Goal: Task Accomplishment & Management: Complete application form

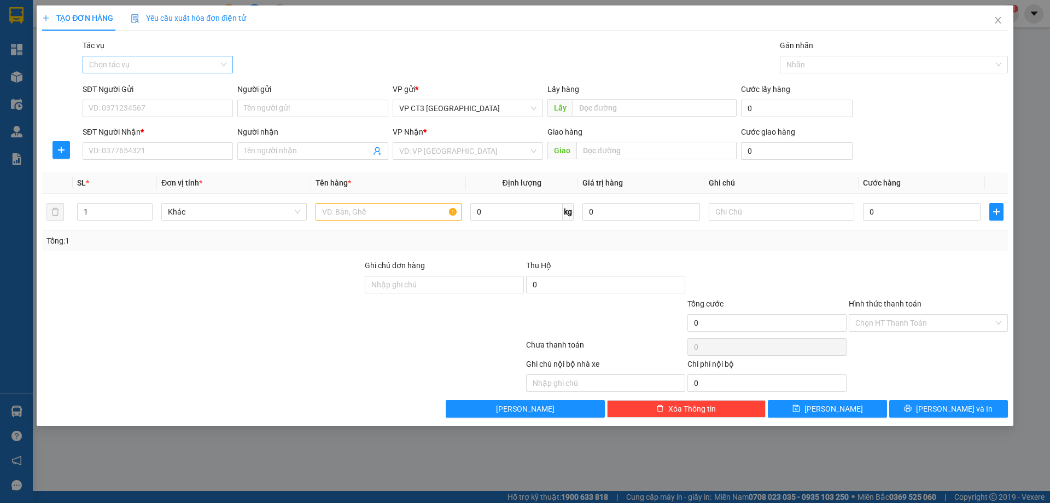
click at [179, 63] on input "Tác vụ" at bounding box center [154, 64] width 130 height 16
click at [153, 109] on div "Nhập hàng kho nhận" at bounding box center [157, 104] width 137 height 12
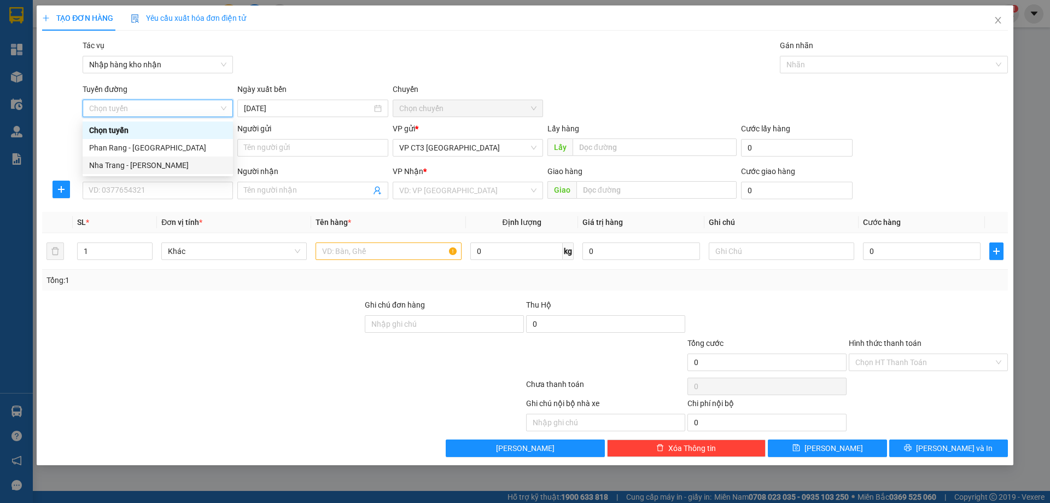
click at [164, 159] on div "Nha Trang - [PERSON_NAME]" at bounding box center [158, 165] width 150 height 18
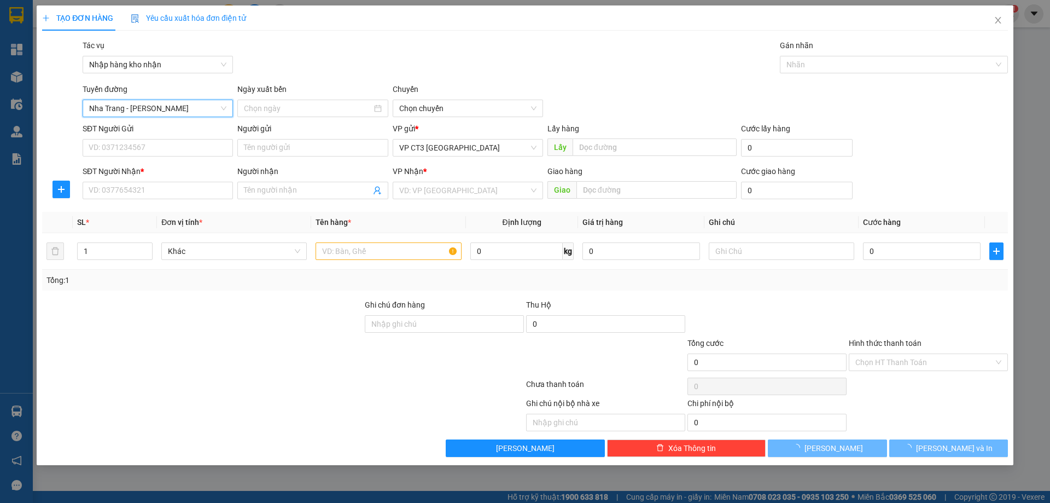
type input "[DATE]"
click at [444, 104] on span "04:30" at bounding box center [467, 108] width 137 height 16
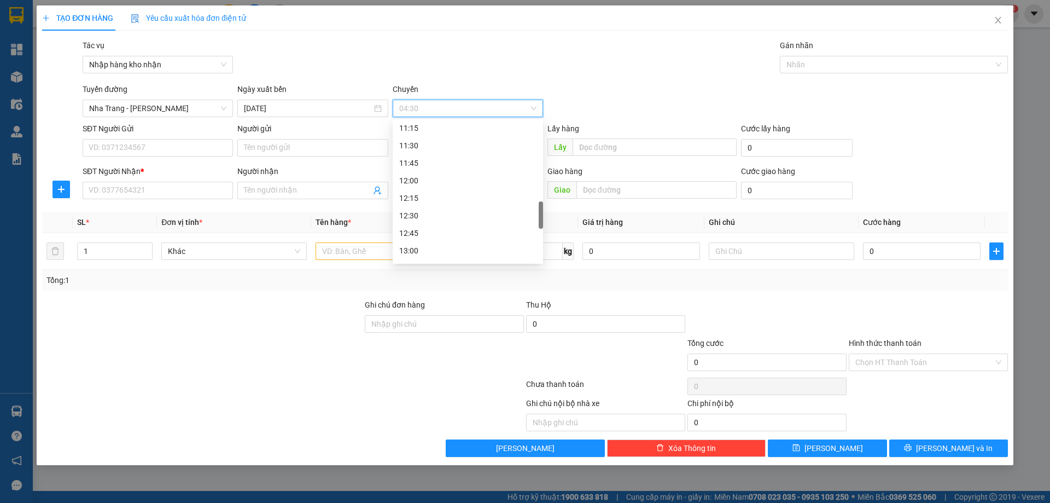
scroll to position [711, 0]
click at [431, 136] on div "14:30" at bounding box center [467, 137] width 137 height 12
click at [823, 66] on div at bounding box center [889, 64] width 212 height 13
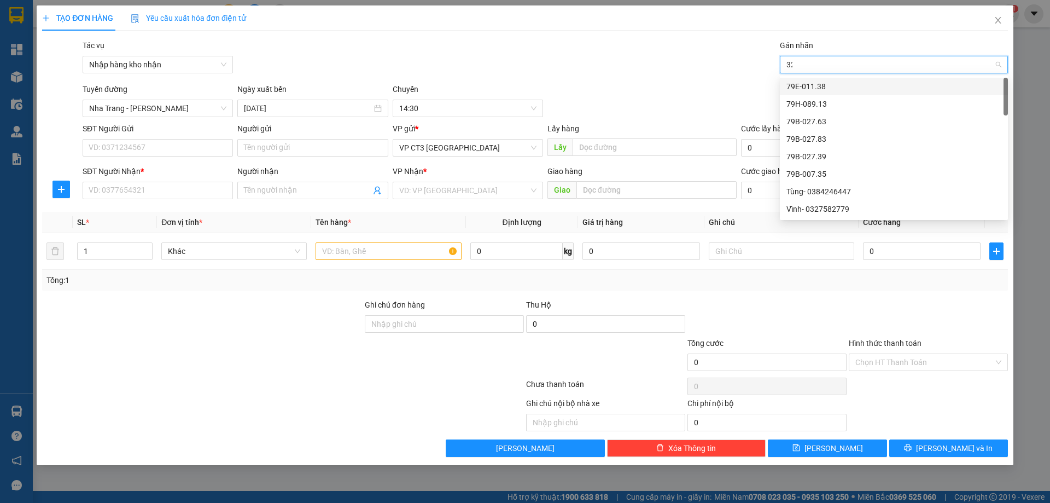
type input "322"
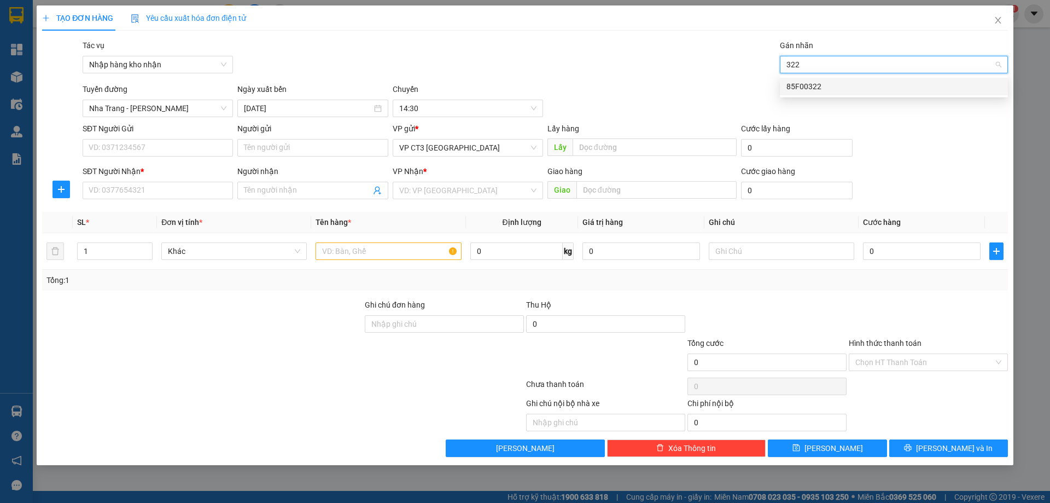
click at [818, 86] on div "85F00322" at bounding box center [893, 86] width 215 height 12
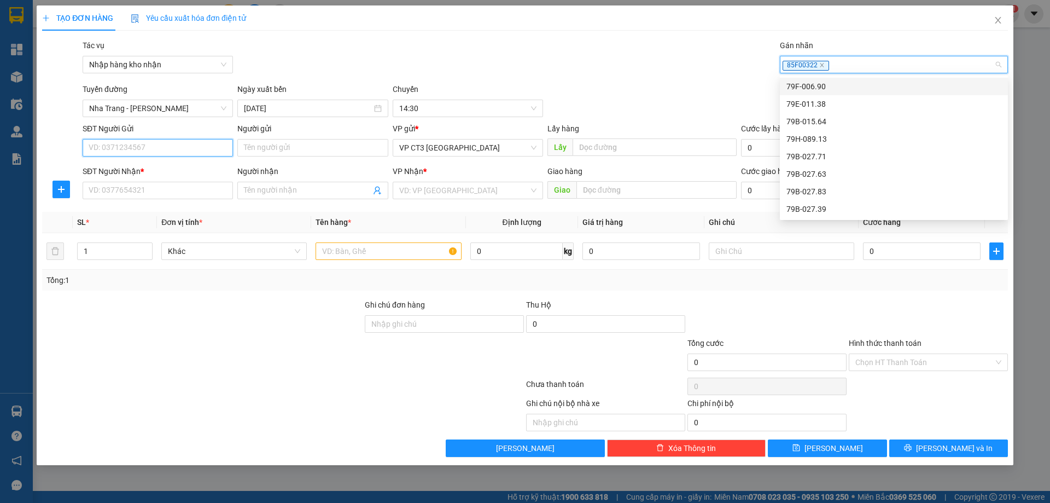
click at [138, 147] on input "SĐT Người Gửi" at bounding box center [158, 148] width 150 height 18
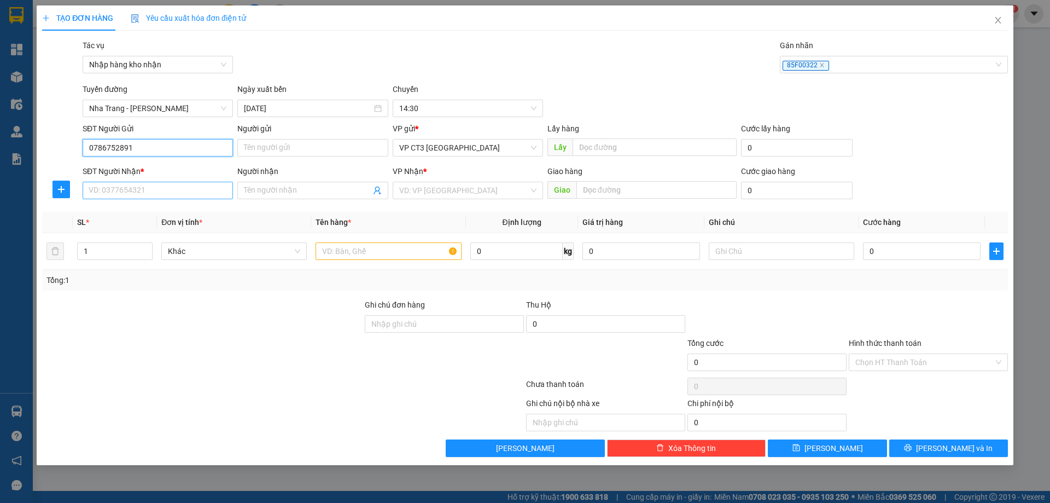
type input "0786752891"
click at [161, 189] on input "SĐT Người Nhận *" at bounding box center [158, 191] width 150 height 18
click at [146, 191] on input "SĐT Người Nhận *" at bounding box center [158, 191] width 150 height 18
type input "0933583932"
click at [270, 186] on input "Người nhận" at bounding box center [307, 190] width 126 height 12
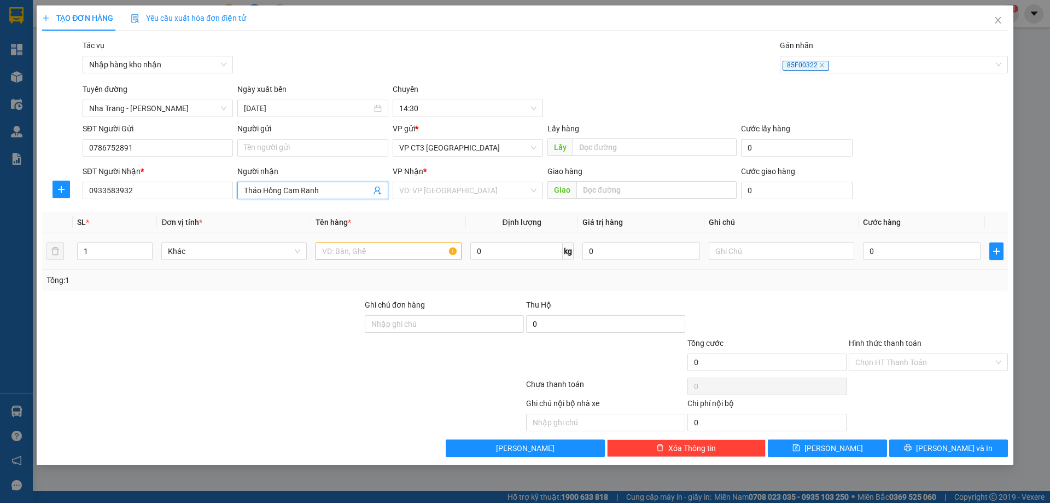
type input "Thảo Hồng Cam Ranh"
click at [347, 251] on input "text" at bounding box center [388, 251] width 145 height 18
type input "thùng"
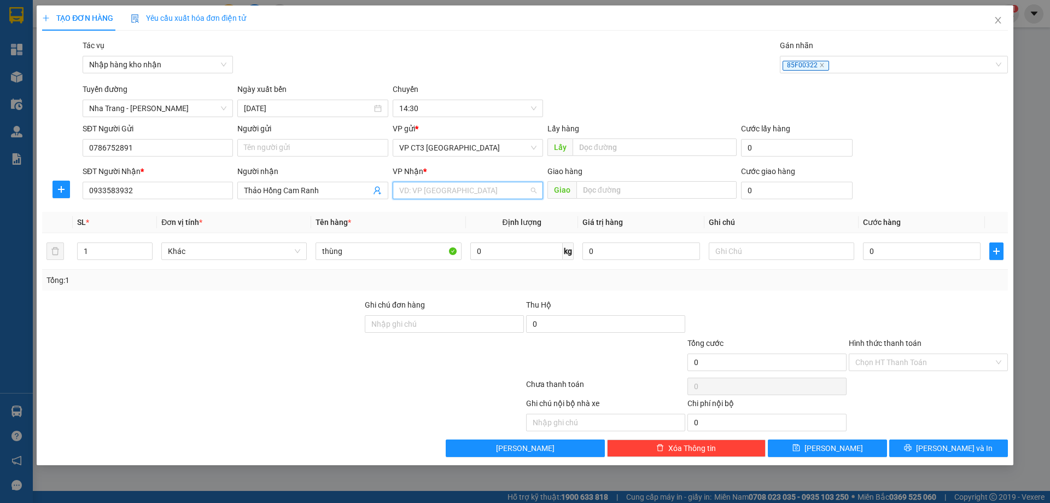
click at [448, 195] on input "search" at bounding box center [464, 190] width 130 height 16
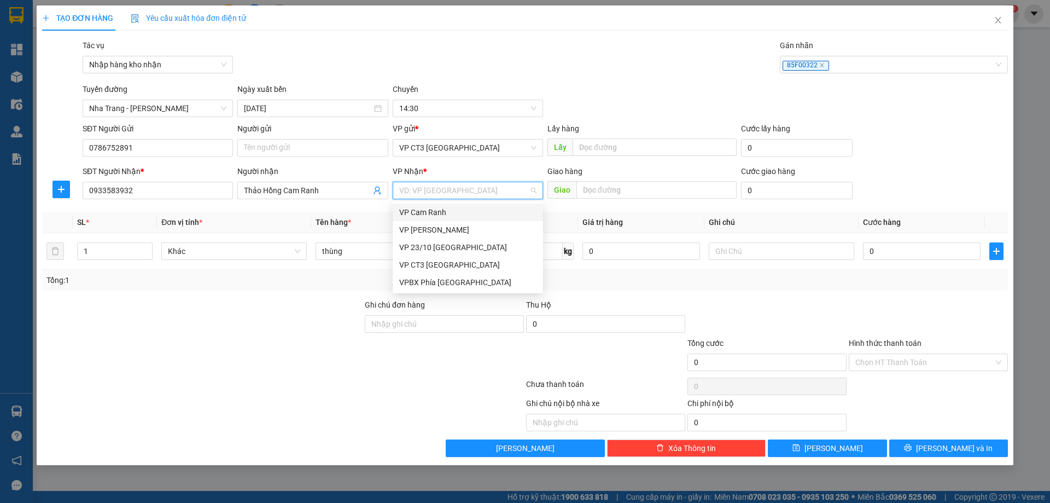
click at [445, 211] on div "VP Cam Ranh" at bounding box center [467, 212] width 137 height 12
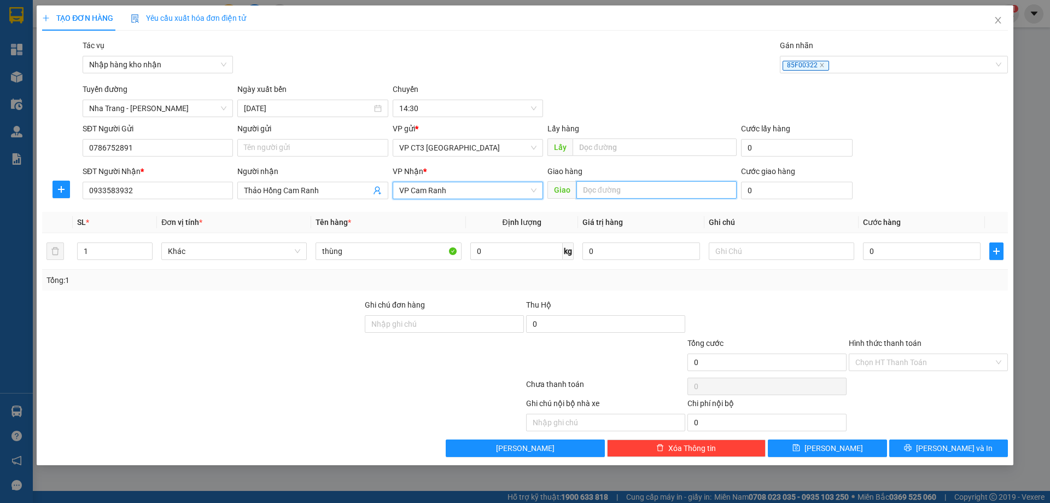
click at [608, 191] on input "text" at bounding box center [656, 190] width 160 height 18
type input "Cam Ranh"
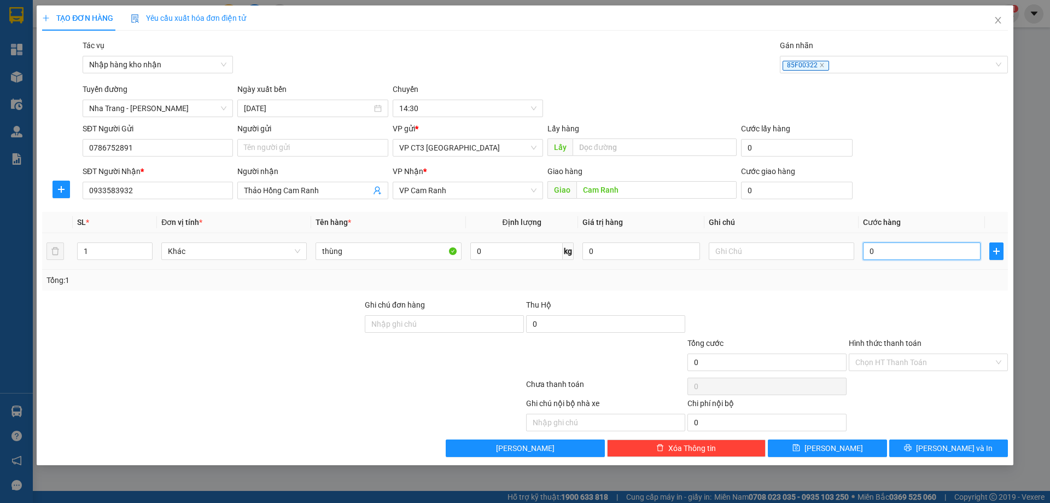
drag, startPoint x: 873, startPoint y: 250, endPoint x: 867, endPoint y: 249, distance: 5.6
click at [873, 249] on input "0" at bounding box center [922, 251] width 118 height 18
type input "4"
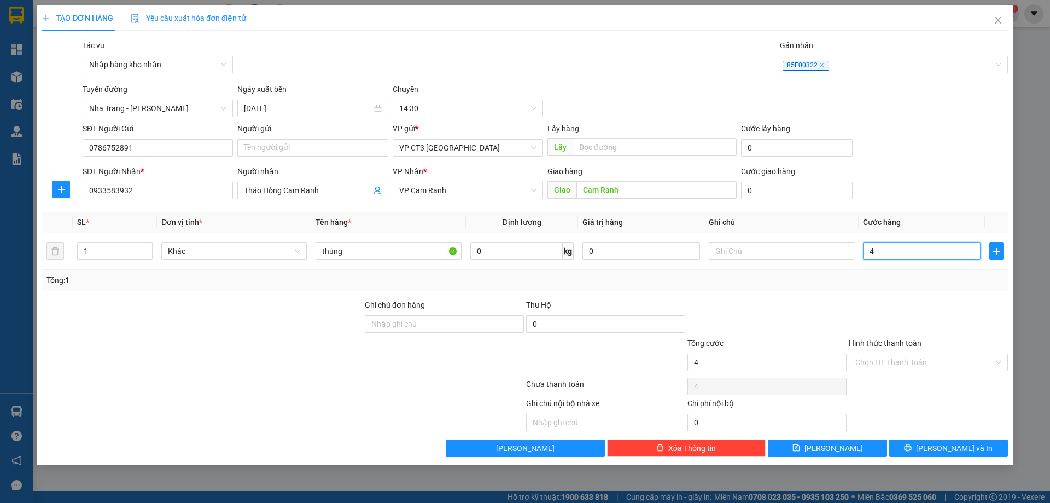
type input "40"
type input "400"
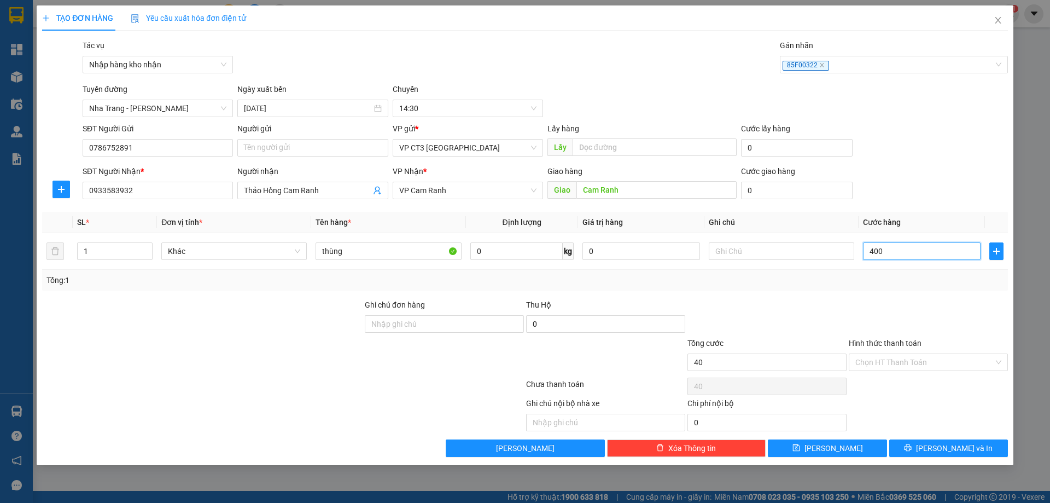
type input "400"
type input "4.000"
type input "40.000"
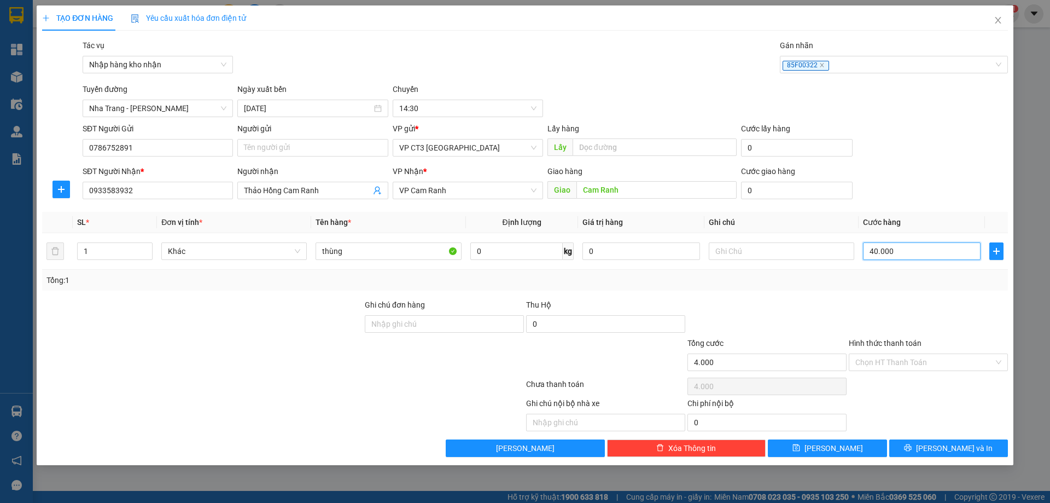
type input "40.000"
click at [919, 354] on input "Hình thức thanh toán" at bounding box center [924, 362] width 138 height 16
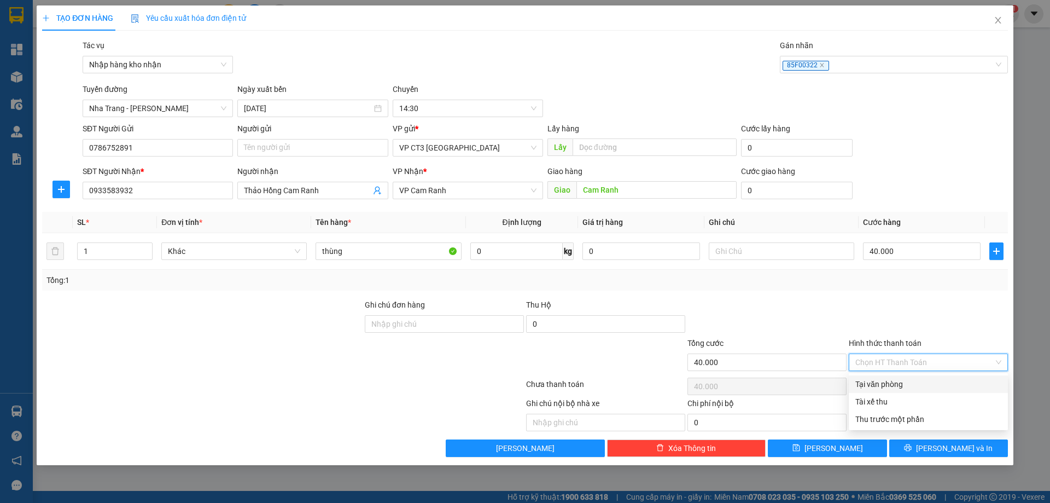
click at [907, 380] on div "Tại văn phòng" at bounding box center [928, 384] width 146 height 12
click at [943, 364] on span "Tại văn phòng" at bounding box center [928, 362] width 146 height 16
type input "40.000"
click at [967, 319] on div at bounding box center [928, 318] width 161 height 38
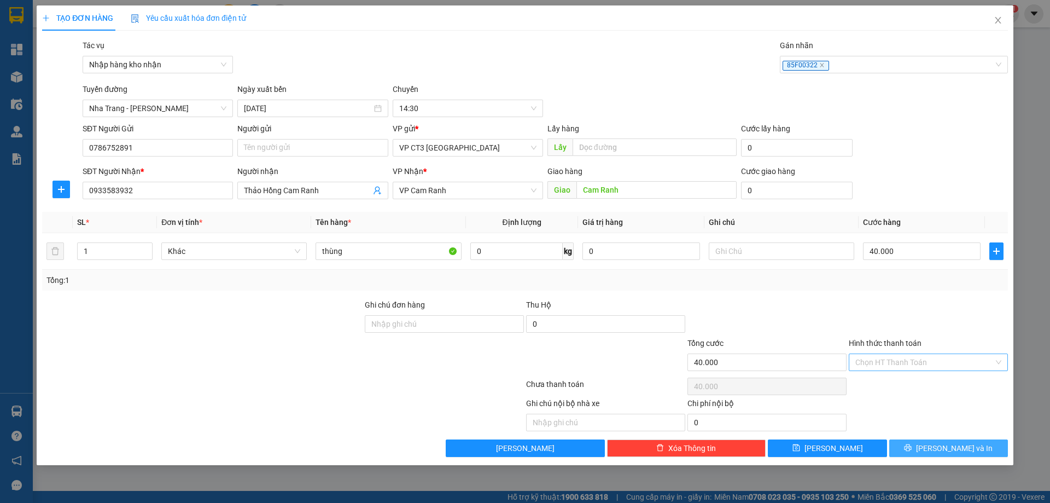
click at [972, 443] on button "[PERSON_NAME] và In" at bounding box center [948, 448] width 119 height 18
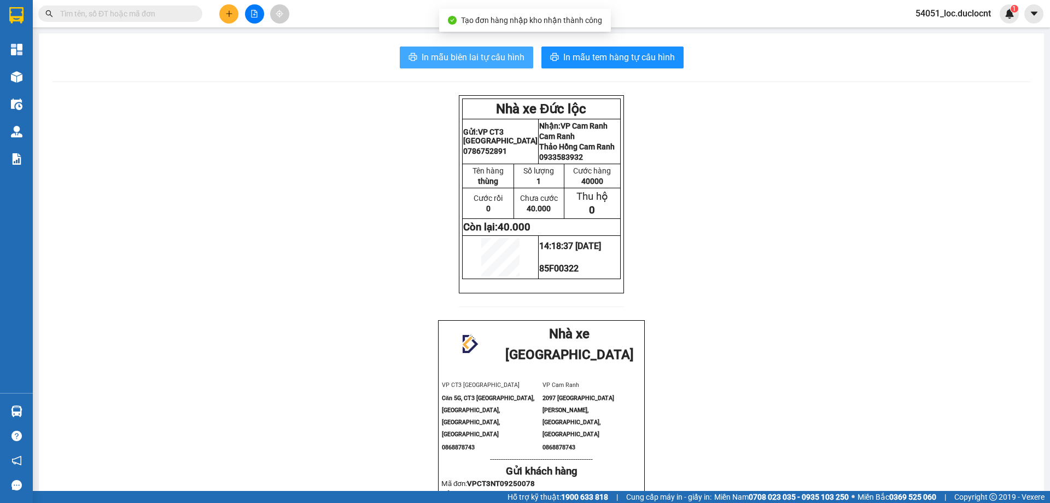
click at [502, 61] on span "In mẫu biên lai tự cấu hình" at bounding box center [473, 57] width 103 height 14
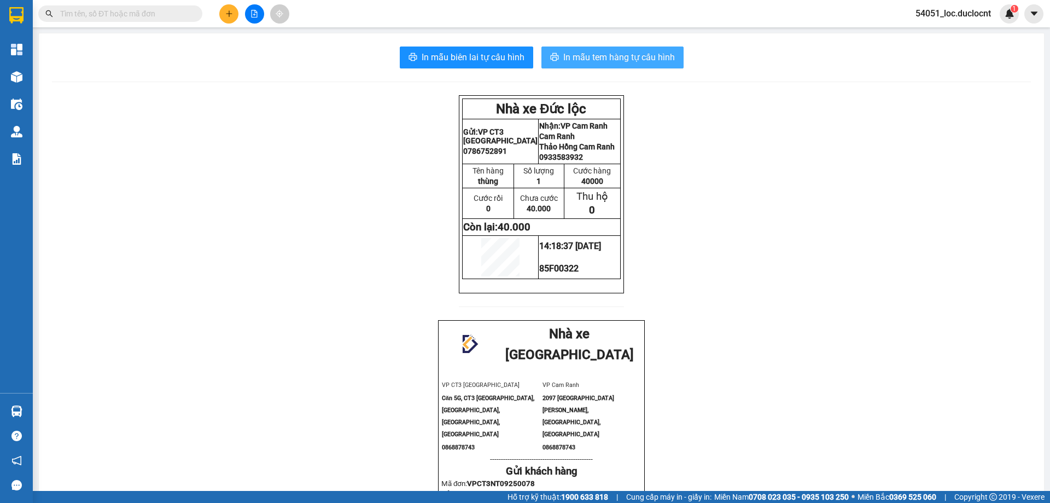
click at [628, 48] on button "In mẫu tem hàng tự cấu hình" at bounding box center [612, 57] width 142 height 22
click at [121, 13] on input "text" at bounding box center [124, 14] width 129 height 12
click at [590, 57] on span "In mẫu tem hàng tự cấu hình" at bounding box center [619, 57] width 112 height 14
click at [226, 14] on icon "plus" at bounding box center [229, 14] width 8 height 8
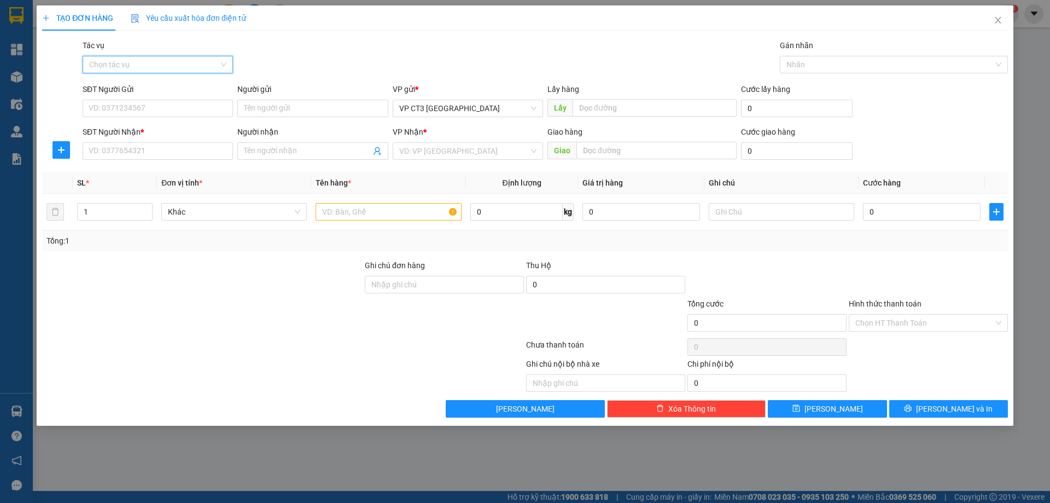
click at [203, 63] on input "Tác vụ" at bounding box center [154, 64] width 130 height 16
click at [195, 106] on div "Nhập hàng kho nhận" at bounding box center [157, 104] width 137 height 12
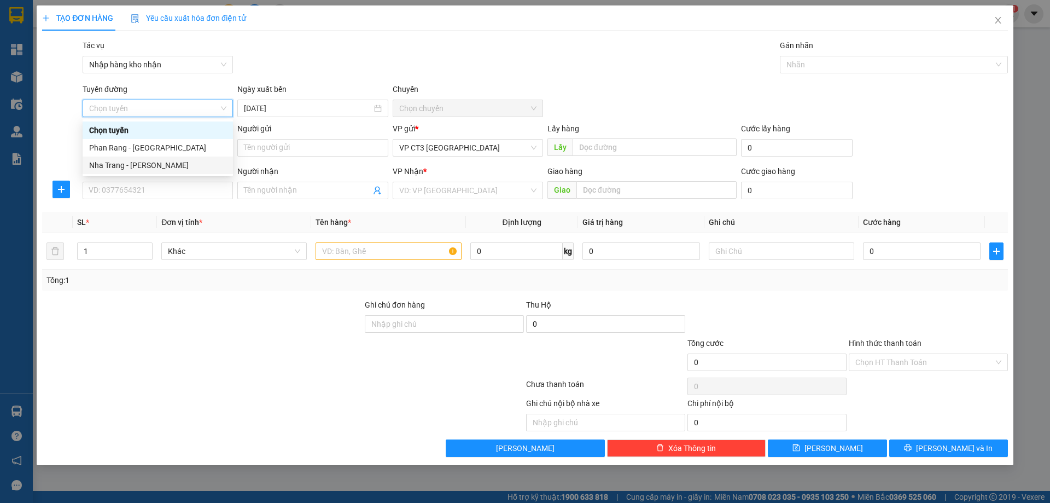
click at [189, 167] on div "Nha Trang - [PERSON_NAME]" at bounding box center [157, 165] width 137 height 12
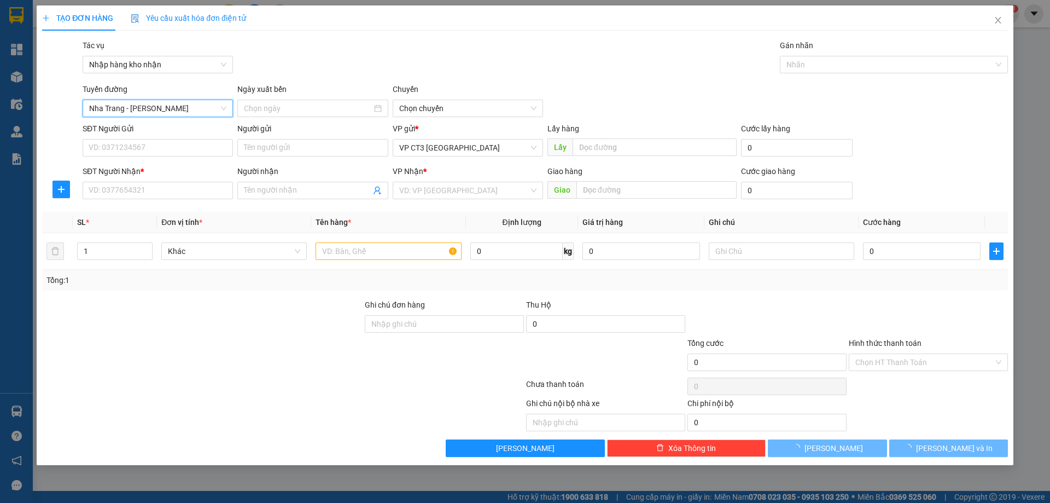
type input "[DATE]"
click at [446, 106] on span "04:30" at bounding box center [467, 108] width 137 height 16
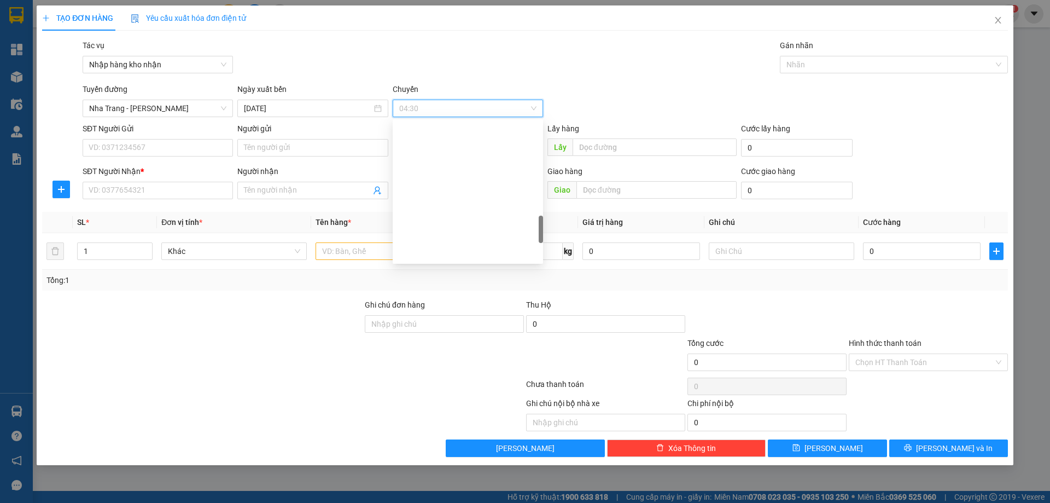
click at [818, 57] on div "Nhãn" at bounding box center [894, 65] width 228 height 18
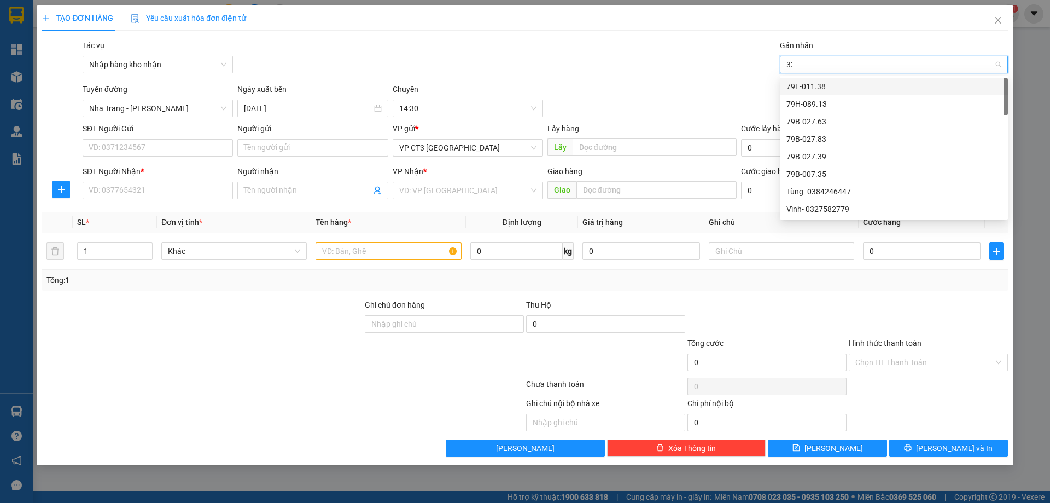
type input "322"
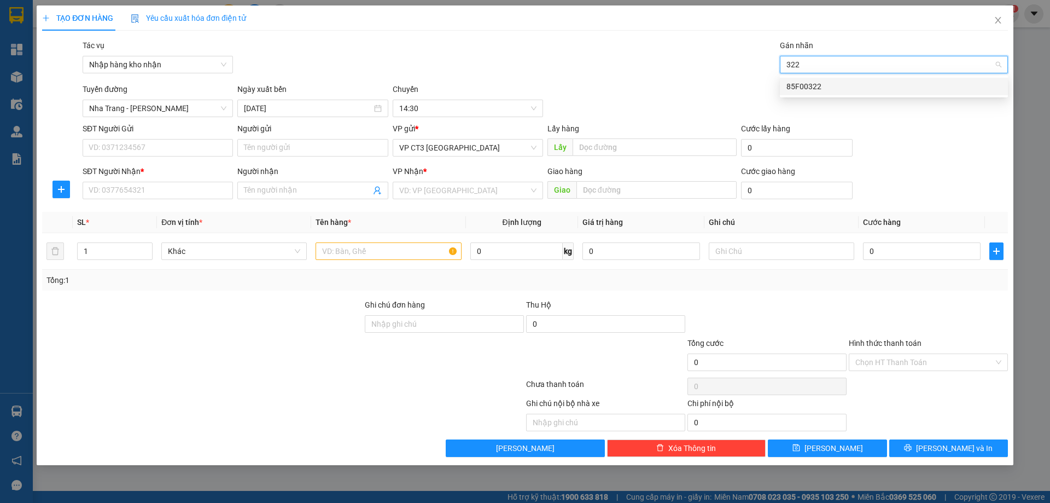
click at [826, 93] on div "85F00322" at bounding box center [894, 87] width 228 height 18
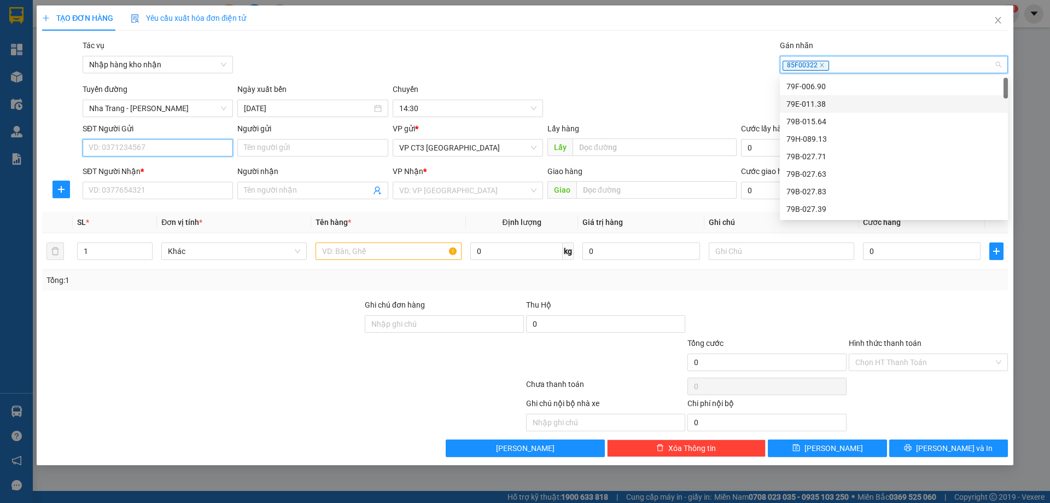
click at [201, 142] on input "SĐT Người Gửi" at bounding box center [158, 148] width 150 height 18
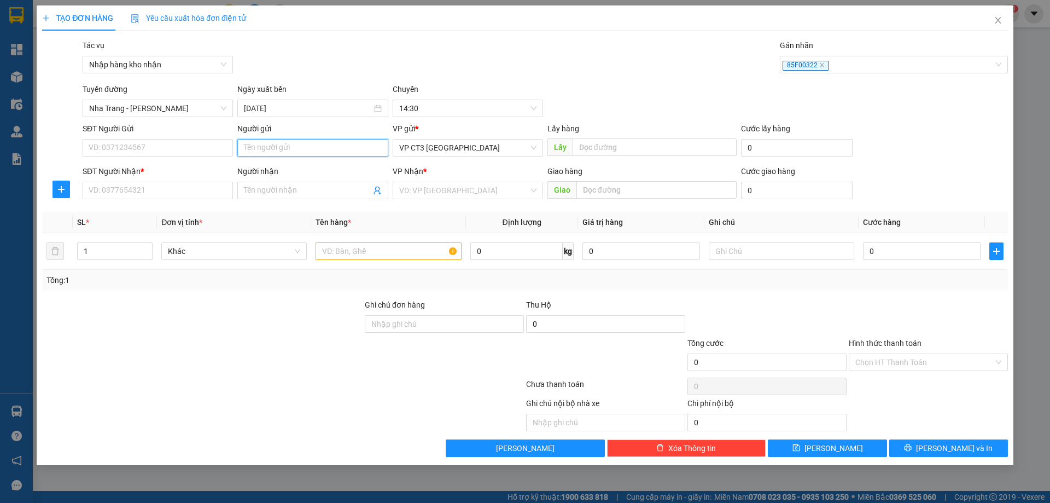
click at [300, 145] on input "Người gửi" at bounding box center [312, 148] width 150 height 18
type input "Nghĩa"
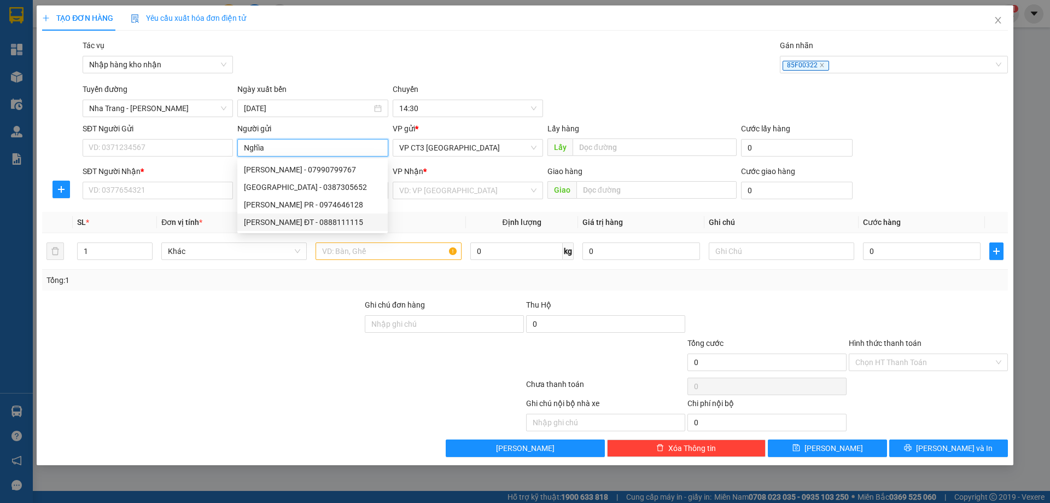
click at [332, 218] on div "[PERSON_NAME] ĐT - 0888111115" at bounding box center [312, 222] width 137 height 12
type input "0888111115"
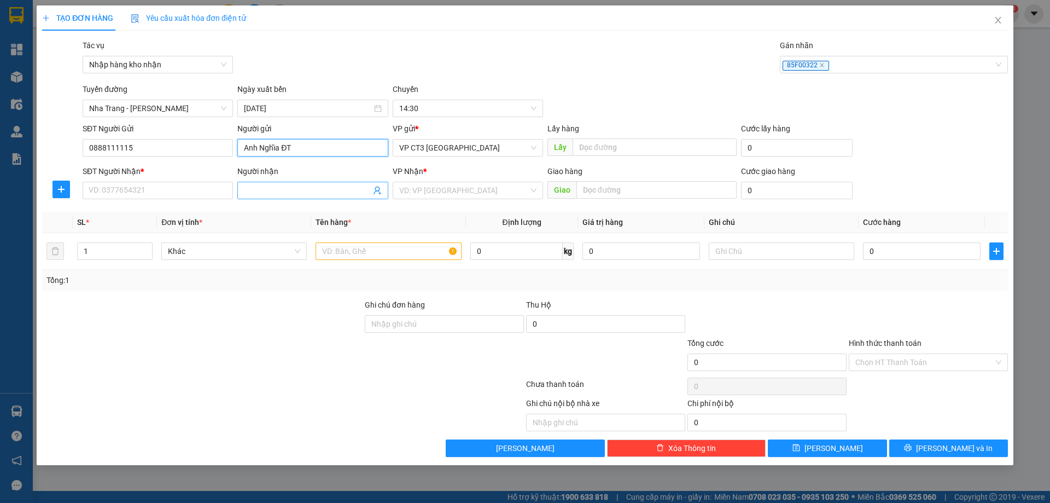
type input "Anh Nghĩa ĐT"
click at [283, 191] on input "Người nhận" at bounding box center [307, 190] width 126 height 12
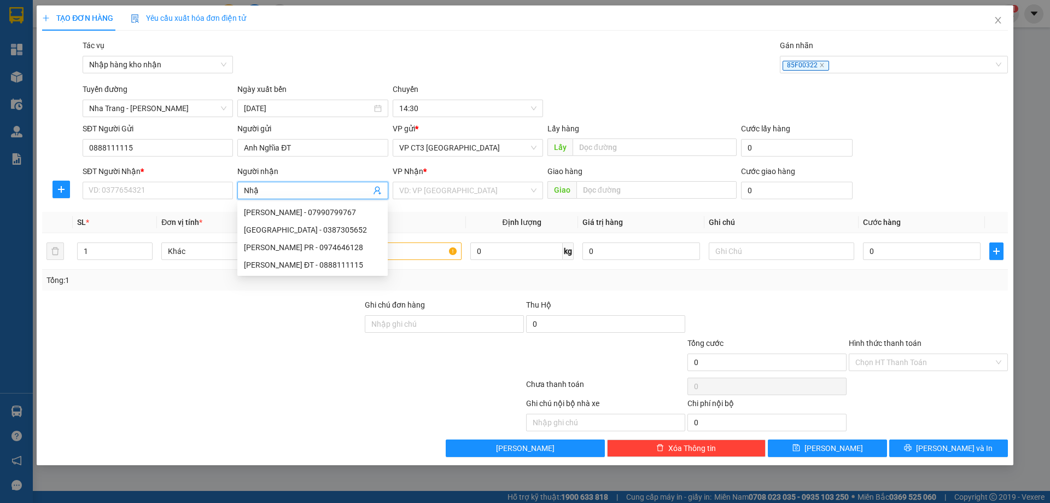
type input "Nhật"
click at [304, 244] on div "Anh Nhật ĐT - 0988397966" at bounding box center [314, 247] width 141 height 12
type input "0988397966"
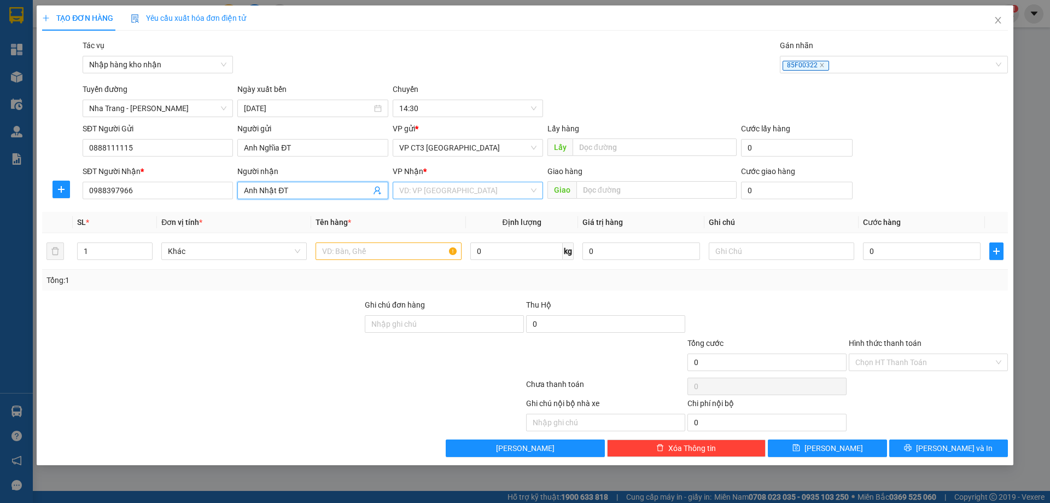
type input "Anh Nhật ĐT"
click at [465, 195] on input "search" at bounding box center [464, 190] width 130 height 16
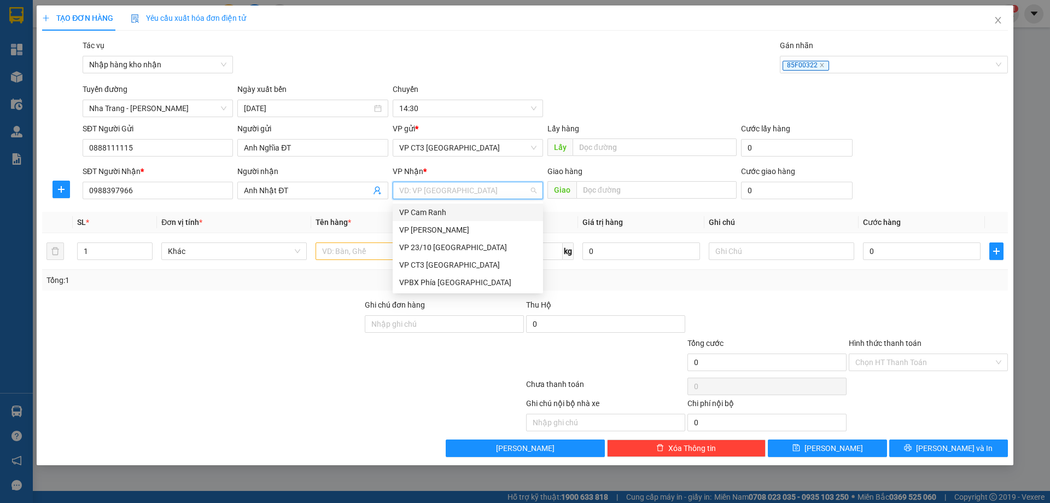
click at [447, 214] on div "VP Cam Ranh" at bounding box center [467, 212] width 137 height 12
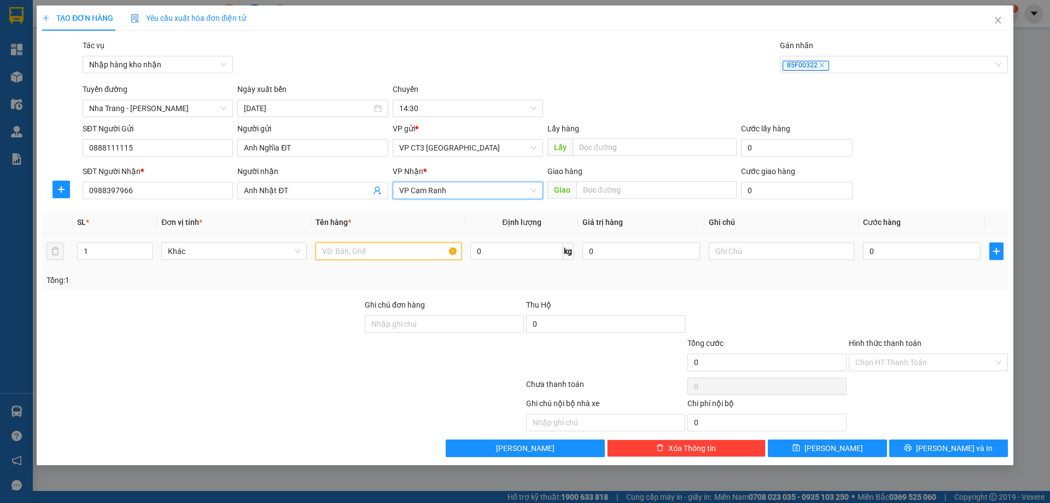
click at [398, 249] on input "text" at bounding box center [388, 251] width 145 height 18
type input "[PERSON_NAME]"
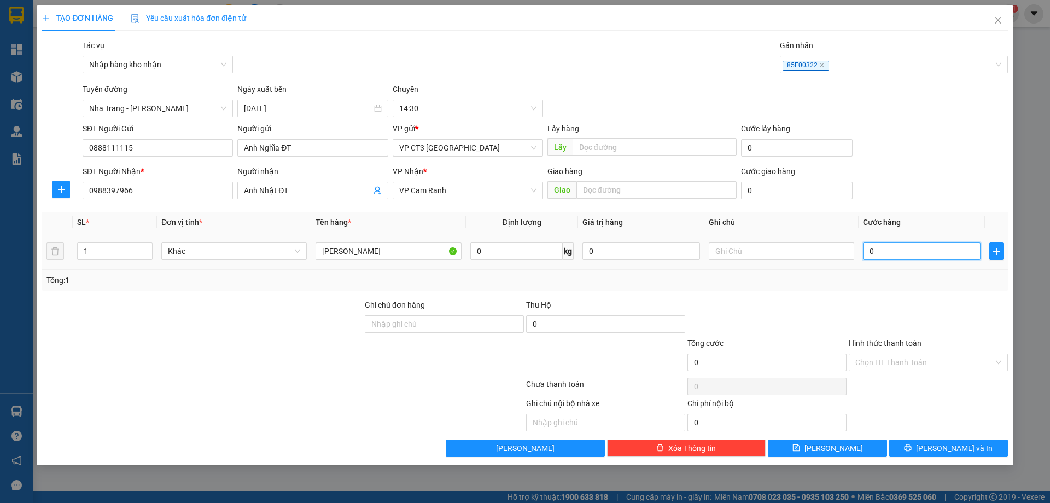
click at [909, 254] on input "0" at bounding box center [922, 251] width 118 height 18
type input "4"
type input "40"
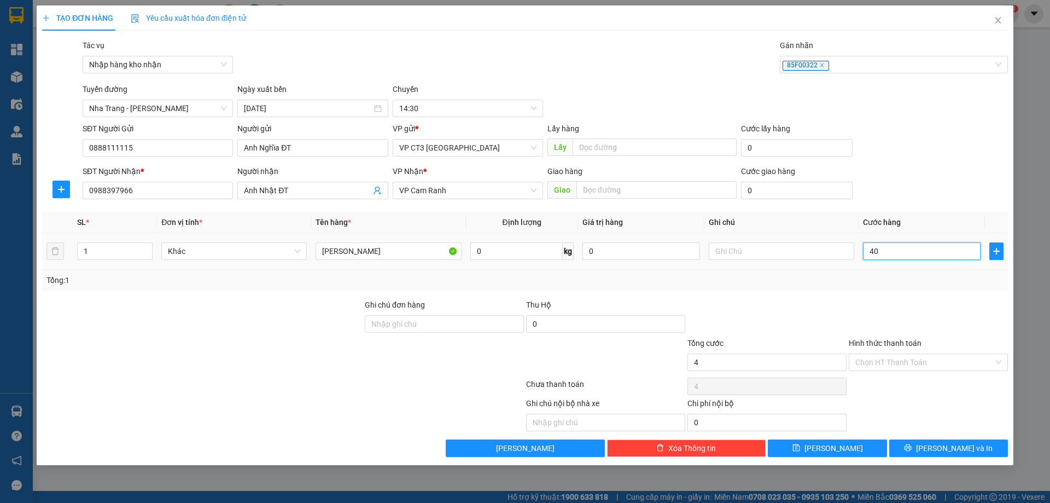
type input "40"
type input "400"
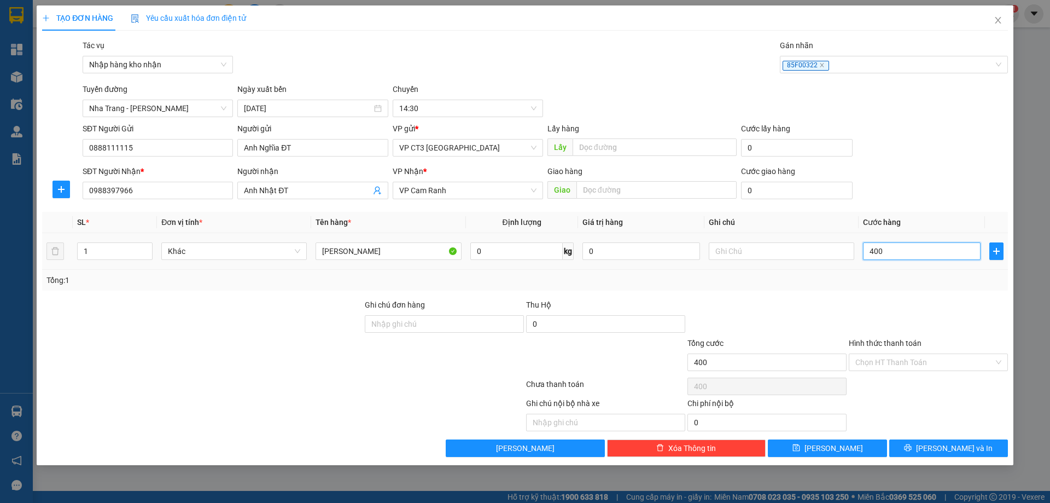
type input "4.000"
type input "40.000"
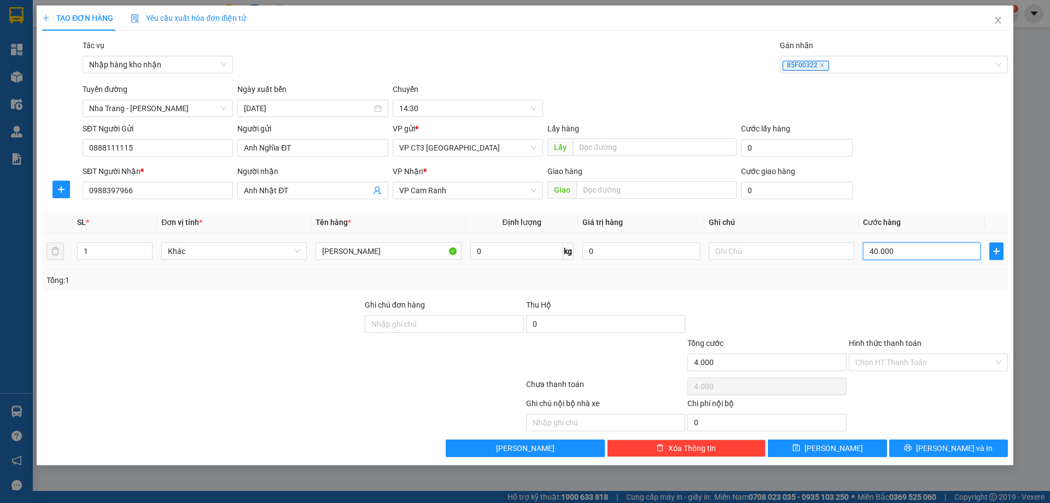
type input "40.000"
click at [639, 191] on input "text" at bounding box center [656, 190] width 160 height 18
type input "Cam Ranh"
click at [939, 446] on span "[PERSON_NAME] và In" at bounding box center [954, 448] width 77 height 12
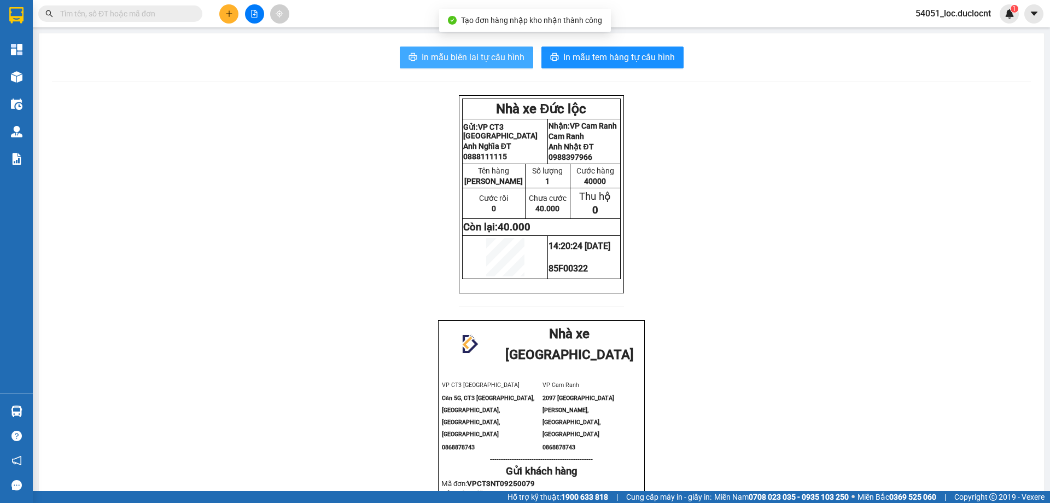
click at [455, 60] on span "In mẫu biên lai tự cấu hình" at bounding box center [473, 57] width 103 height 14
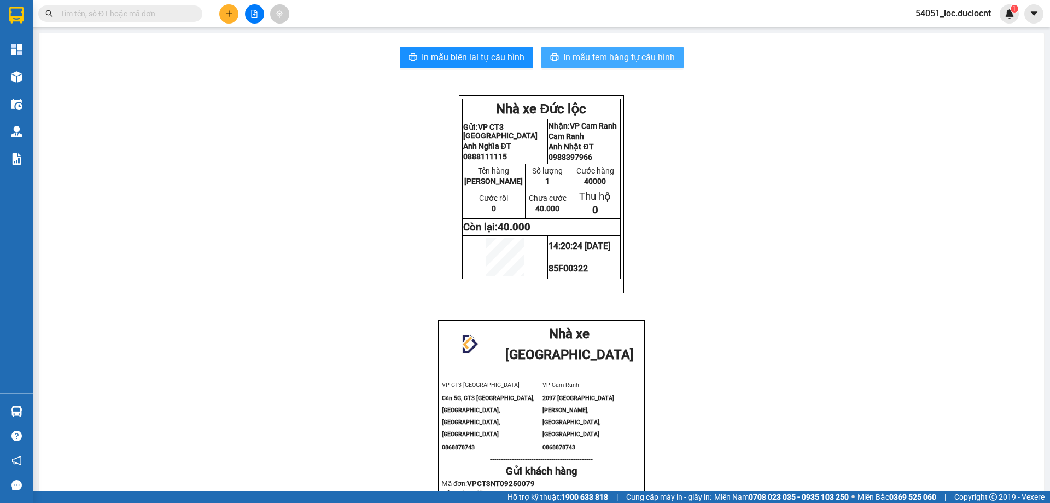
click at [602, 56] on span "In mẫu tem hàng tự cấu hình" at bounding box center [619, 57] width 112 height 14
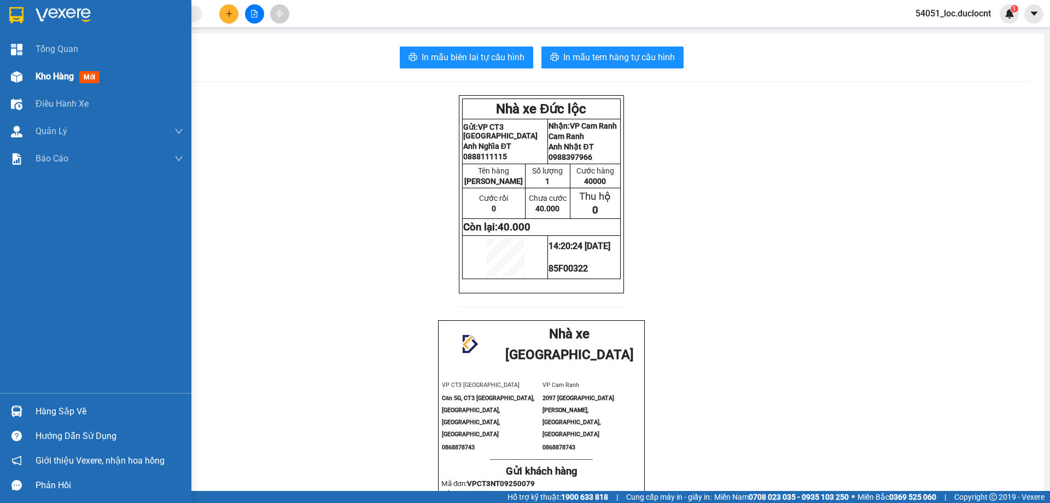
click at [20, 68] on div at bounding box center [16, 76] width 19 height 19
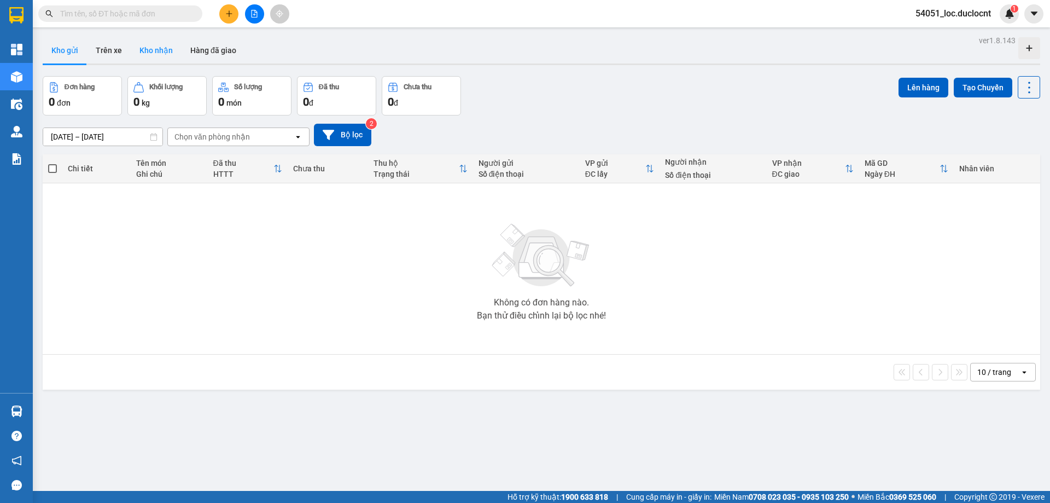
click at [170, 54] on button "Kho nhận" at bounding box center [156, 50] width 51 height 26
click at [302, 138] on div "Clear value open" at bounding box center [295, 137] width 27 height 18
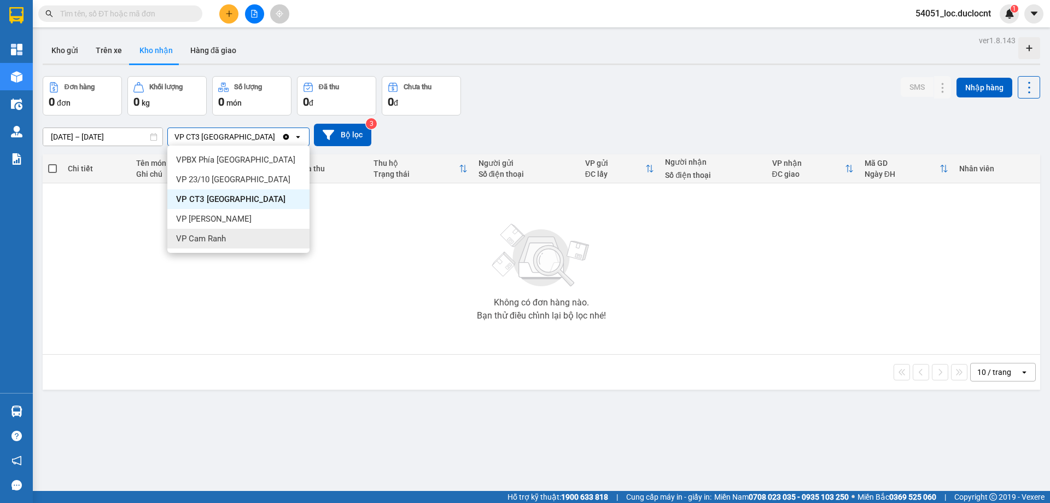
click at [229, 234] on div "VP Cam Ranh" at bounding box center [238, 239] width 142 height 20
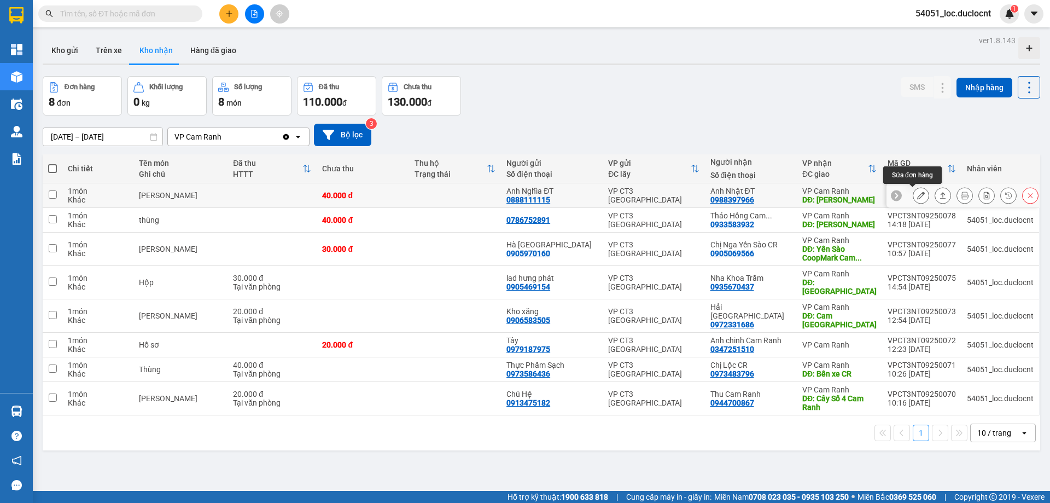
click at [917, 199] on icon at bounding box center [921, 195] width 8 height 8
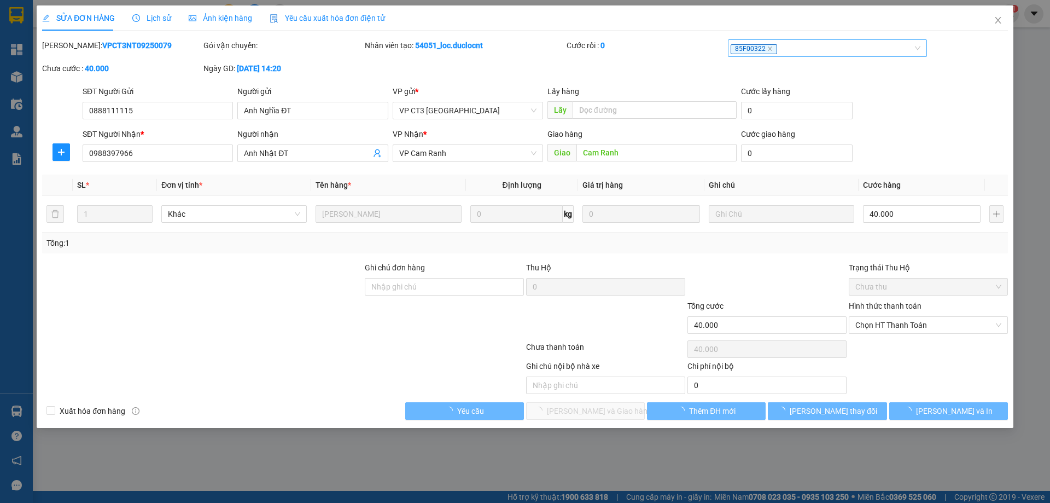
type input "0888111115"
type input "Anh Nghĩa ĐT"
type input "0988397966"
type input "Anh Nhật ĐT"
type input "Cam Ranh"
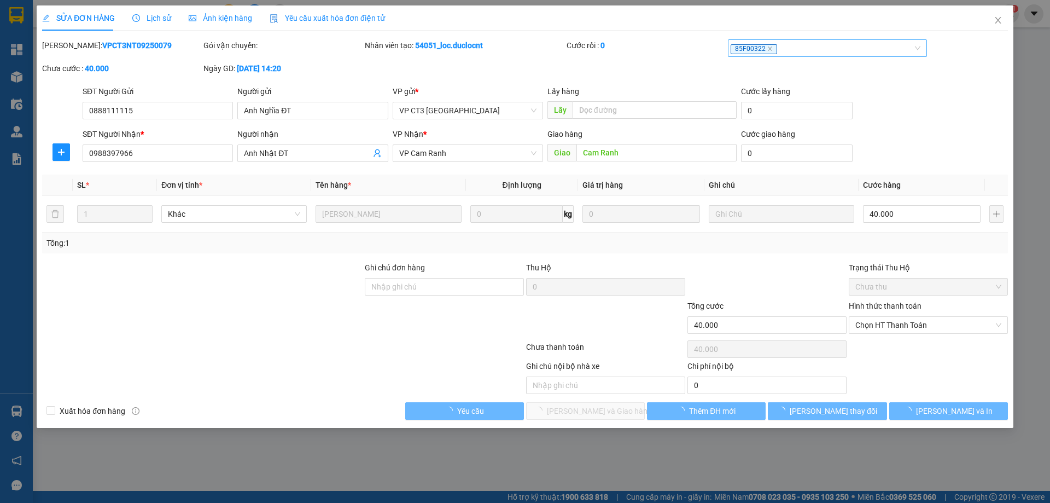
type input "40.000"
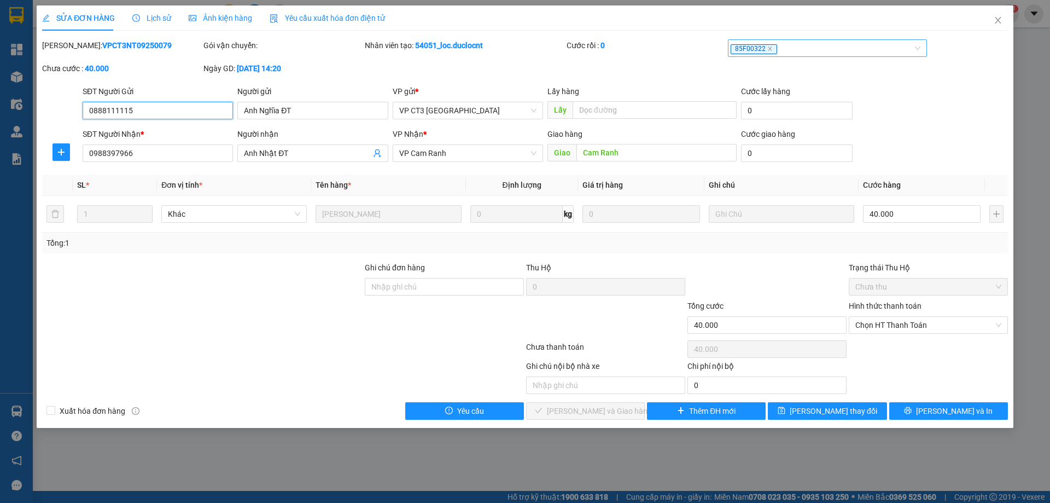
click at [829, 47] on div "85F00322" at bounding box center [822, 48] width 183 height 13
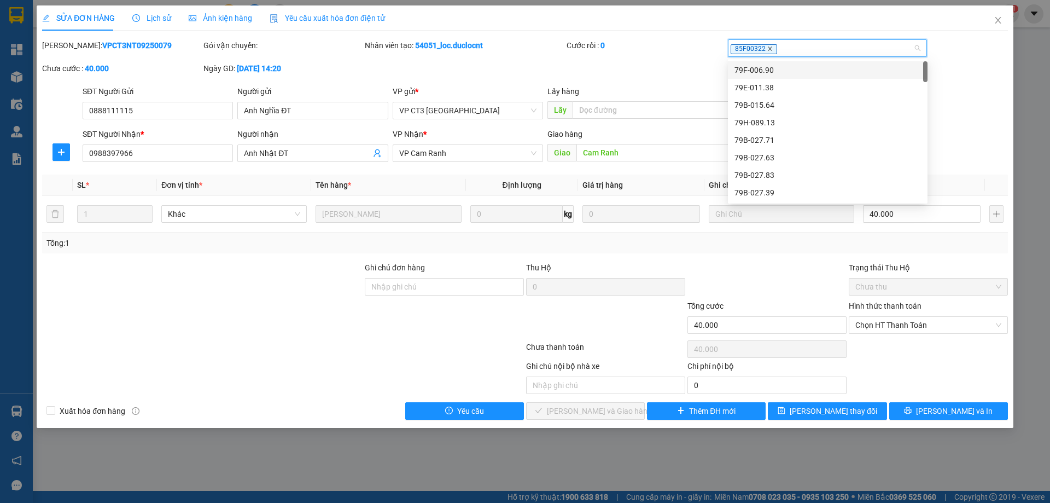
click at [769, 49] on icon "close" at bounding box center [769, 48] width 5 height 5
type input "9664"
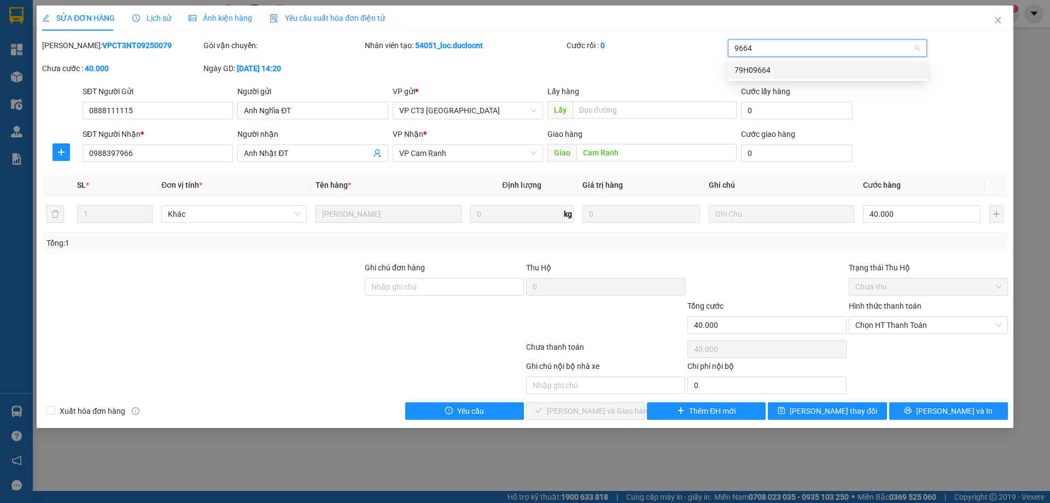
click at [757, 68] on div "79H09664" at bounding box center [828, 70] width 186 height 12
click at [794, 70] on div "Chú Tý- 0937063020" at bounding box center [828, 70] width 186 height 12
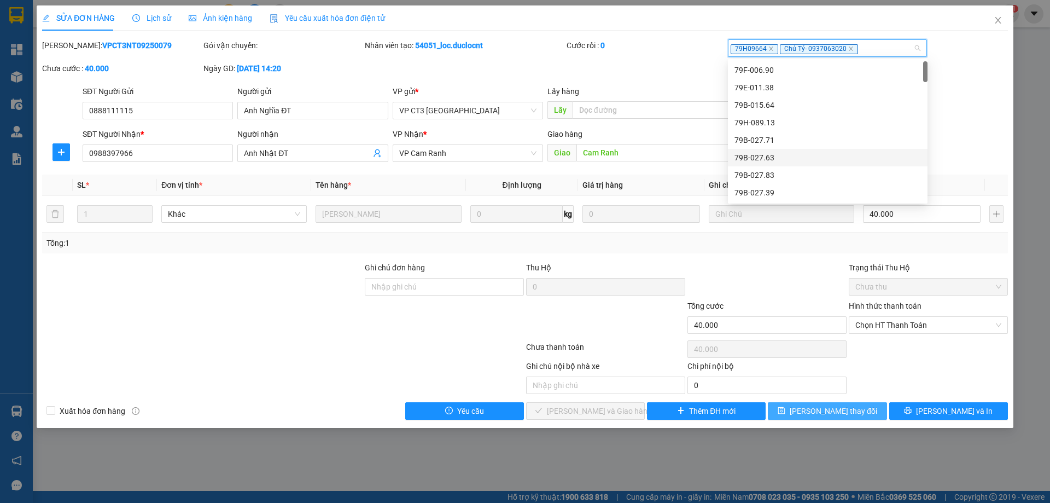
click at [797, 404] on button "[PERSON_NAME] thay đổi" at bounding box center [827, 411] width 119 height 18
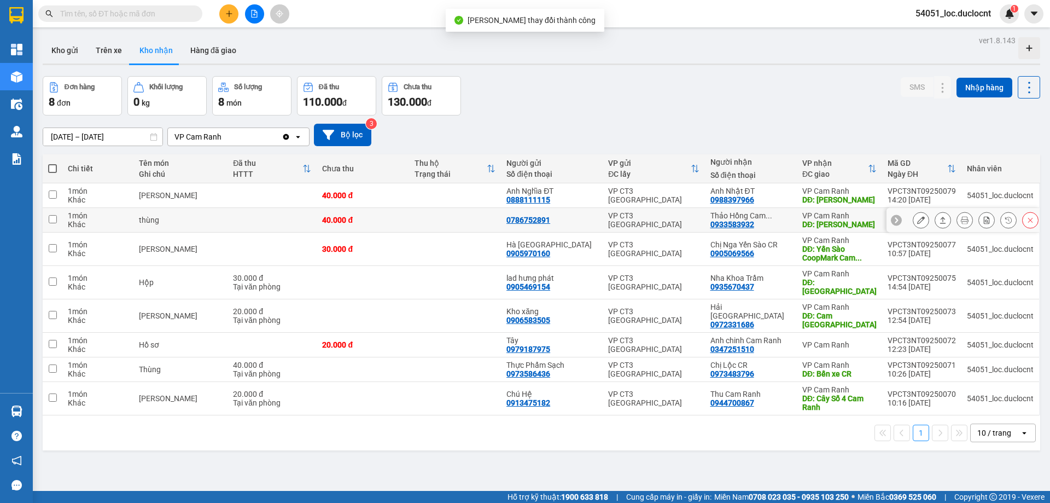
click at [920, 222] on button at bounding box center [920, 220] width 15 height 19
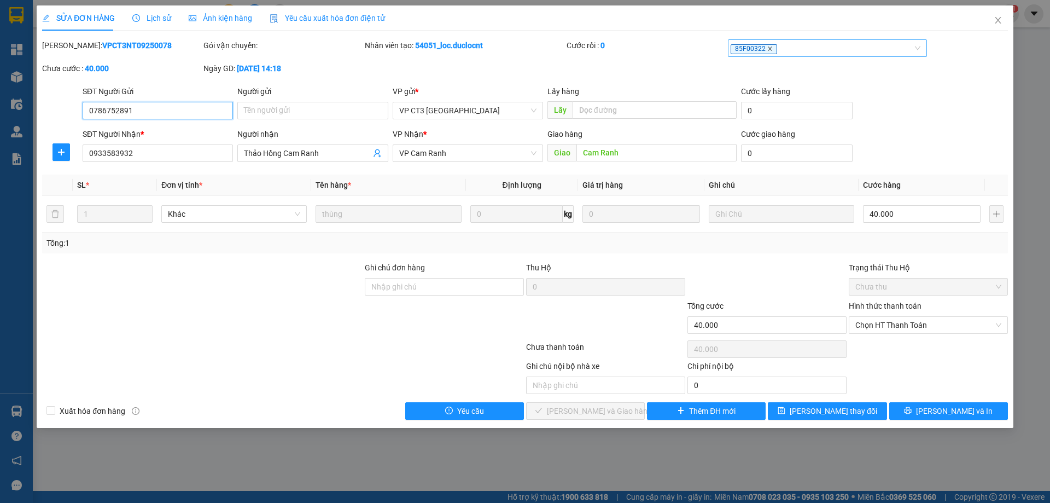
click at [767, 49] on icon "close" at bounding box center [769, 48] width 5 height 5
click at [776, 48] on div at bounding box center [822, 48] width 183 height 13
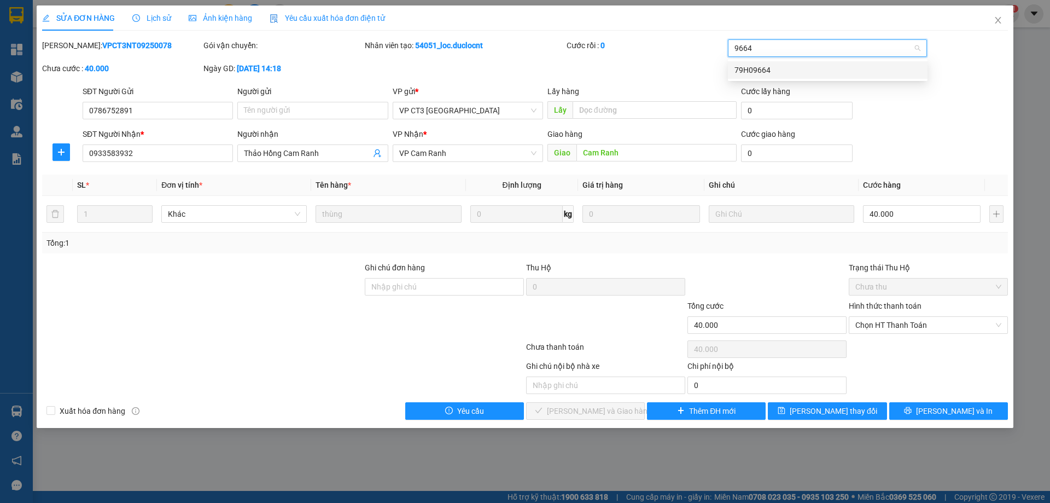
click at [768, 68] on div "79H09664" at bounding box center [828, 70] width 186 height 12
click at [805, 68] on div "Chú Tý- 0937063020" at bounding box center [828, 70] width 186 height 12
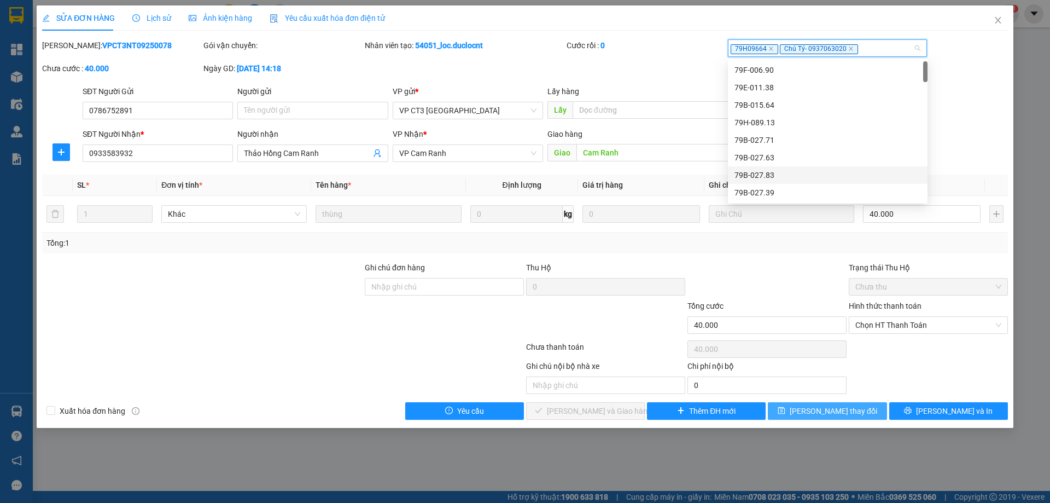
click at [814, 417] on button "[PERSON_NAME] thay đổi" at bounding box center [827, 411] width 119 height 18
